Goal: Navigation & Orientation: Find specific page/section

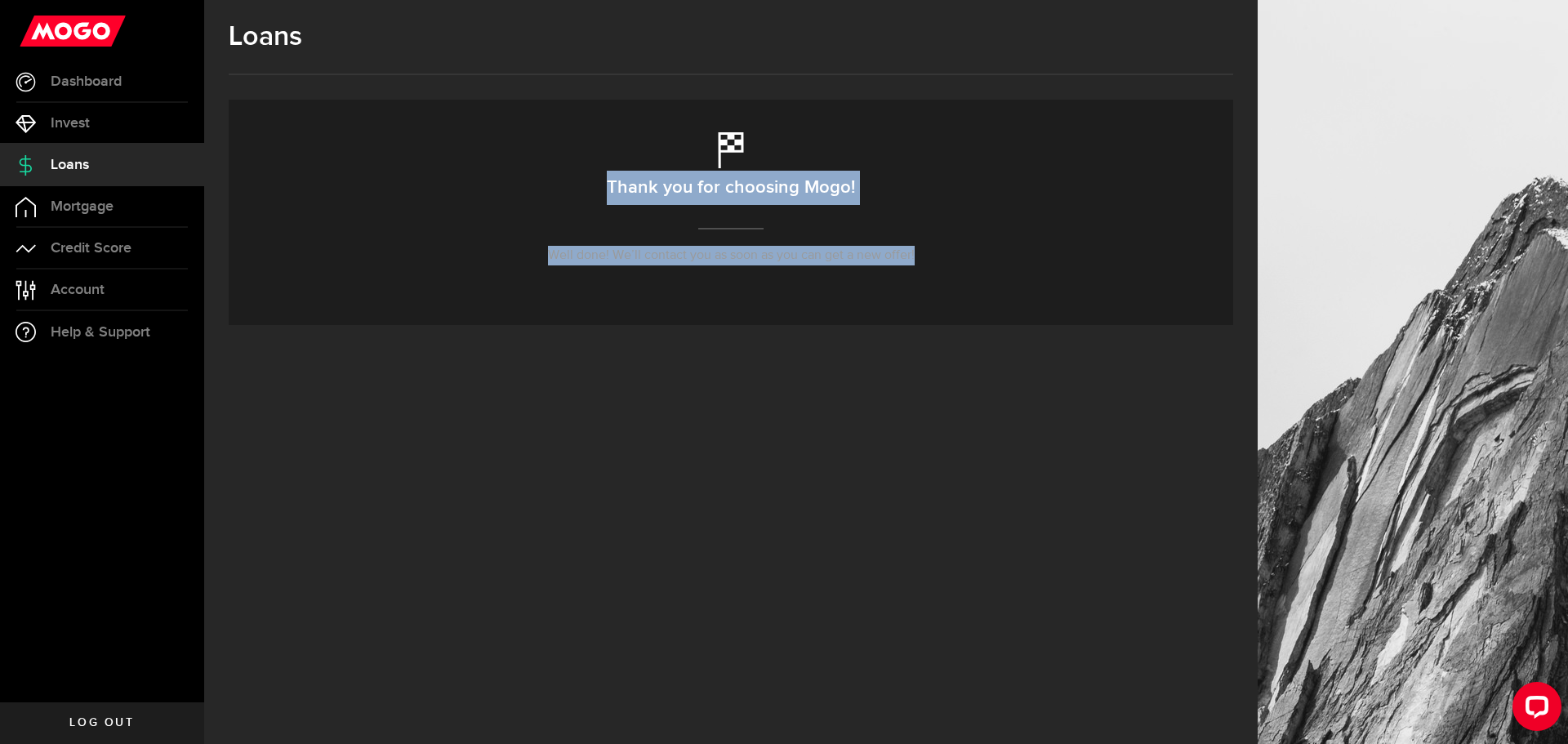
drag, startPoint x: 734, startPoint y: 234, endPoint x: 1091, endPoint y: 313, distance: 365.6
click at [1091, 313] on div "Thank you for choosing Mogo! Well done! We’ll contact you as soon as you can ge…" at bounding box center [730, 212] width 1004 height 225
click at [83, 207] on span "Mortgage" at bounding box center [82, 207] width 63 height 15
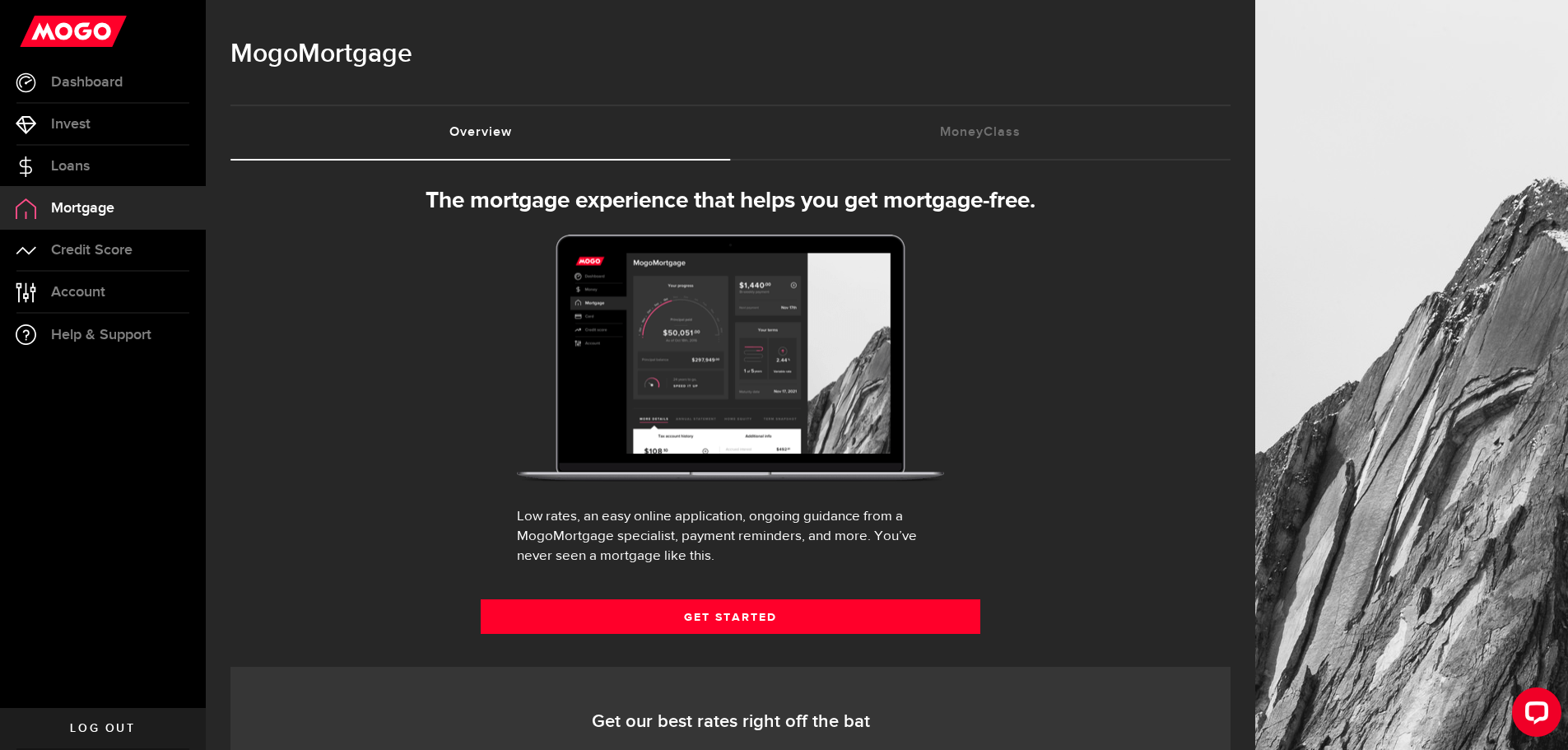
select select "3knYdhfXw4iYoq2m0WGQES"
click at [99, 341] on span "Help & Support" at bounding box center [101, 335] width 100 height 15
click at [107, 298] on link "Account Compte" at bounding box center [103, 292] width 206 height 41
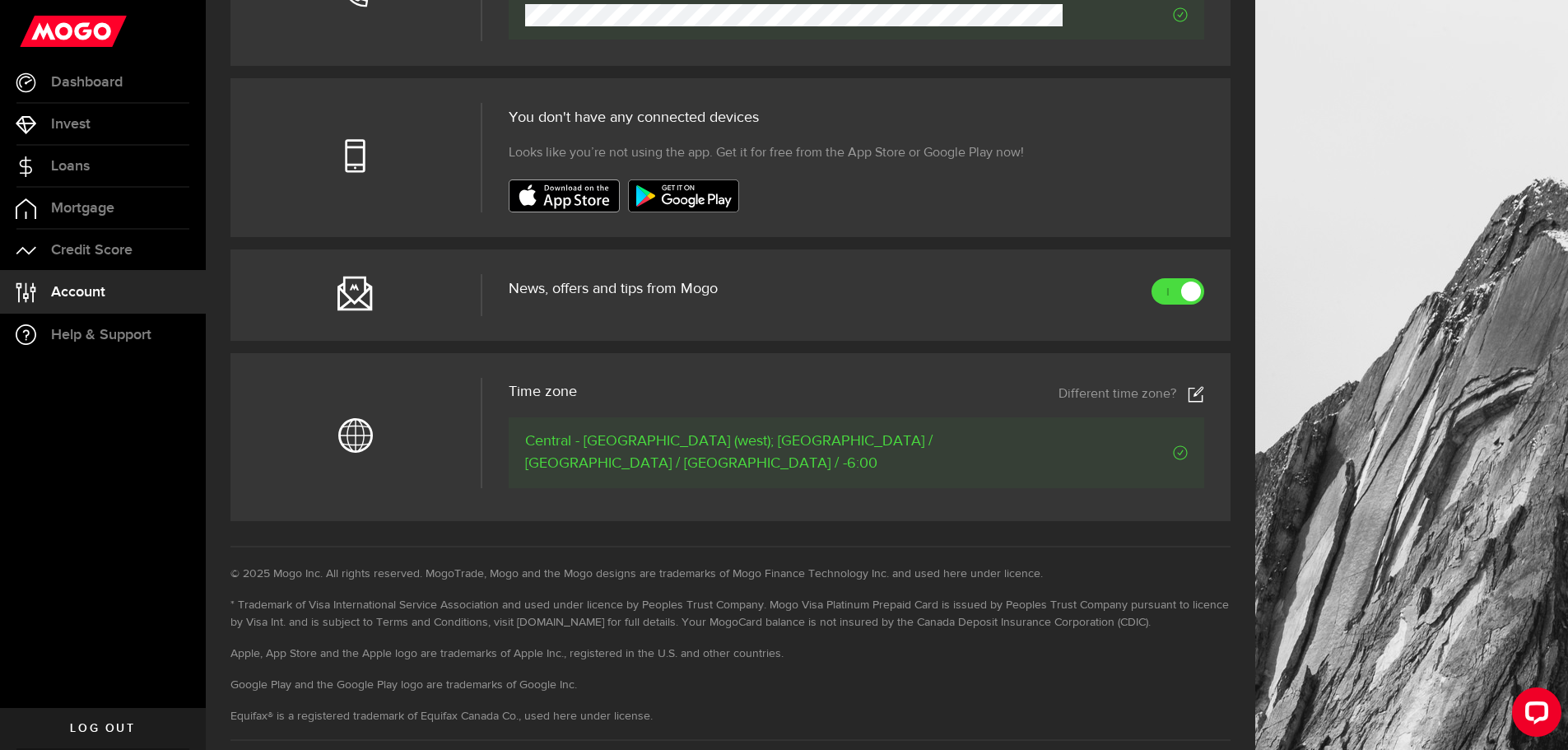
scroll to position [584, 0]
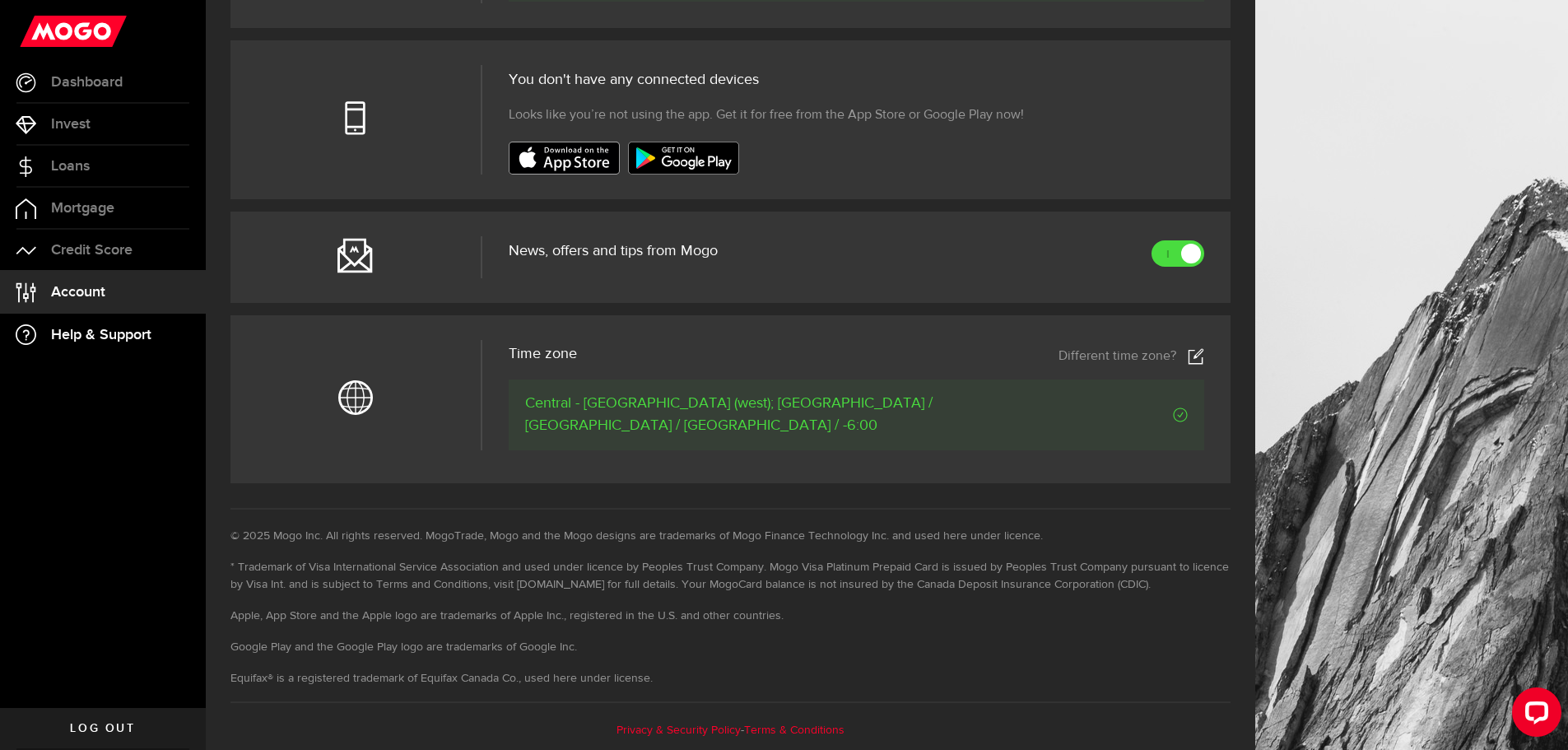
click at [93, 341] on span "Help & Support" at bounding box center [101, 335] width 100 height 15
